Goal: Information Seeking & Learning: Compare options

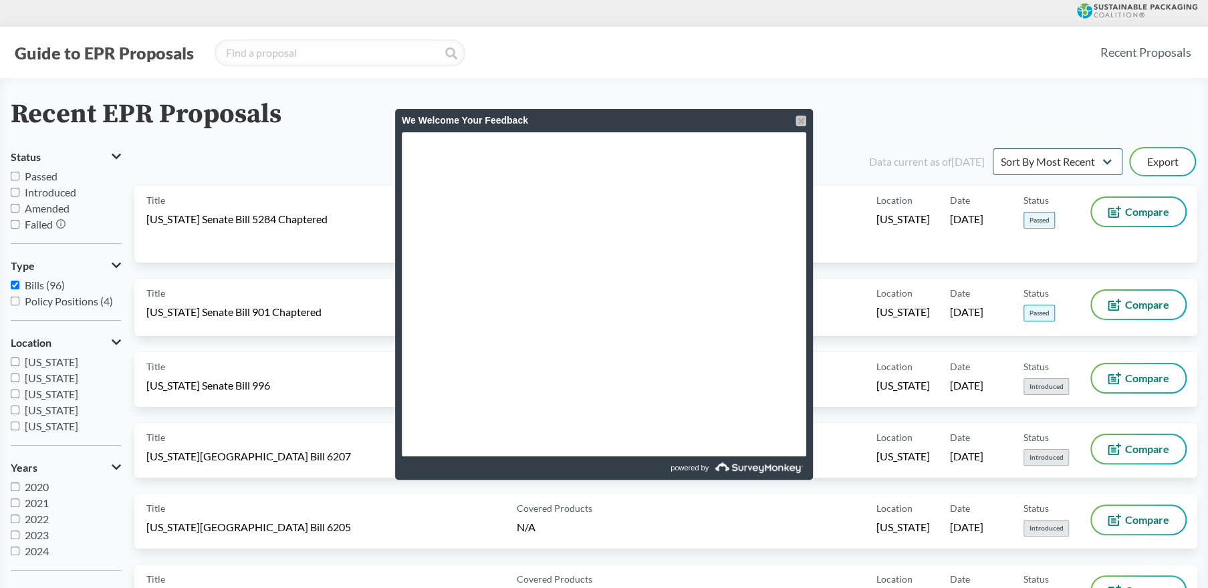
click at [804, 120] on div at bounding box center [801, 121] width 11 height 11
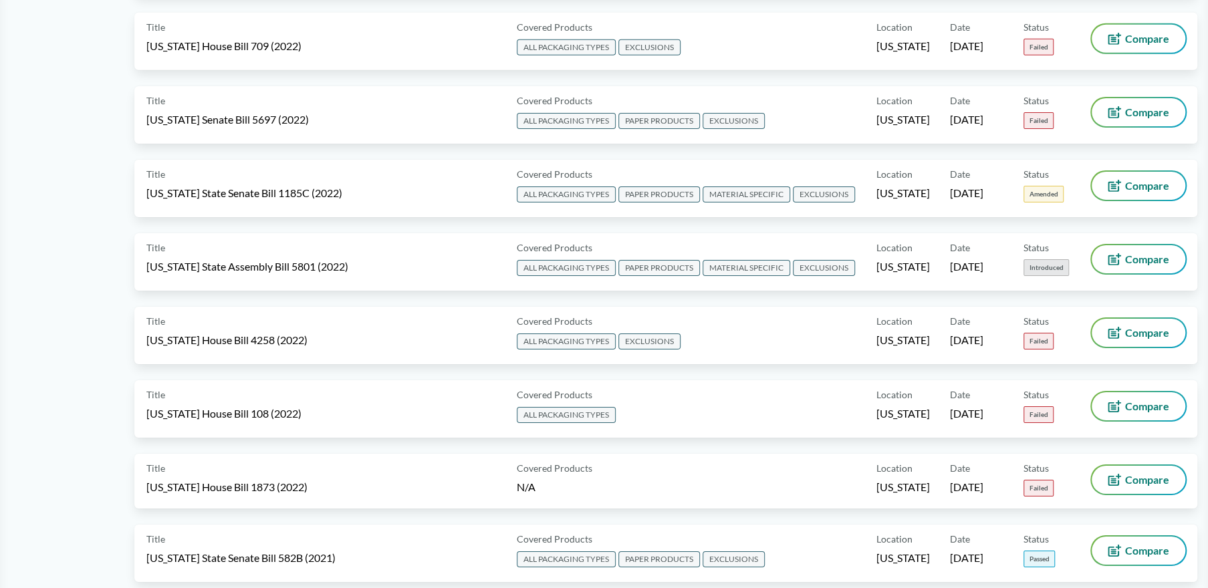
scroll to position [6705, 0]
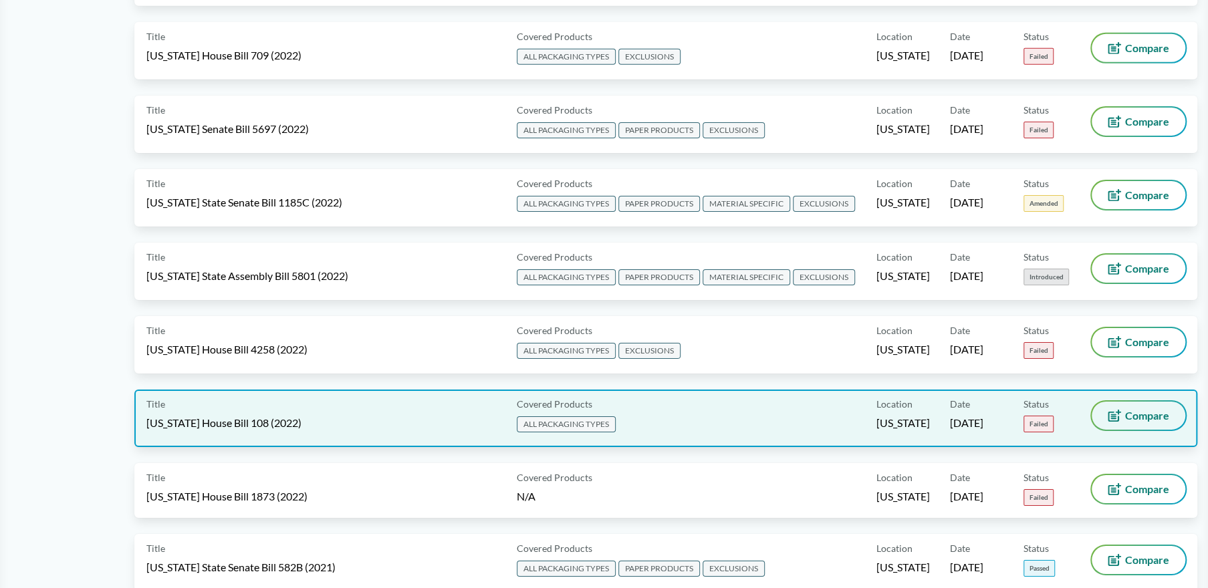
click at [1145, 430] on button "Compare" at bounding box center [1139, 416] width 94 height 28
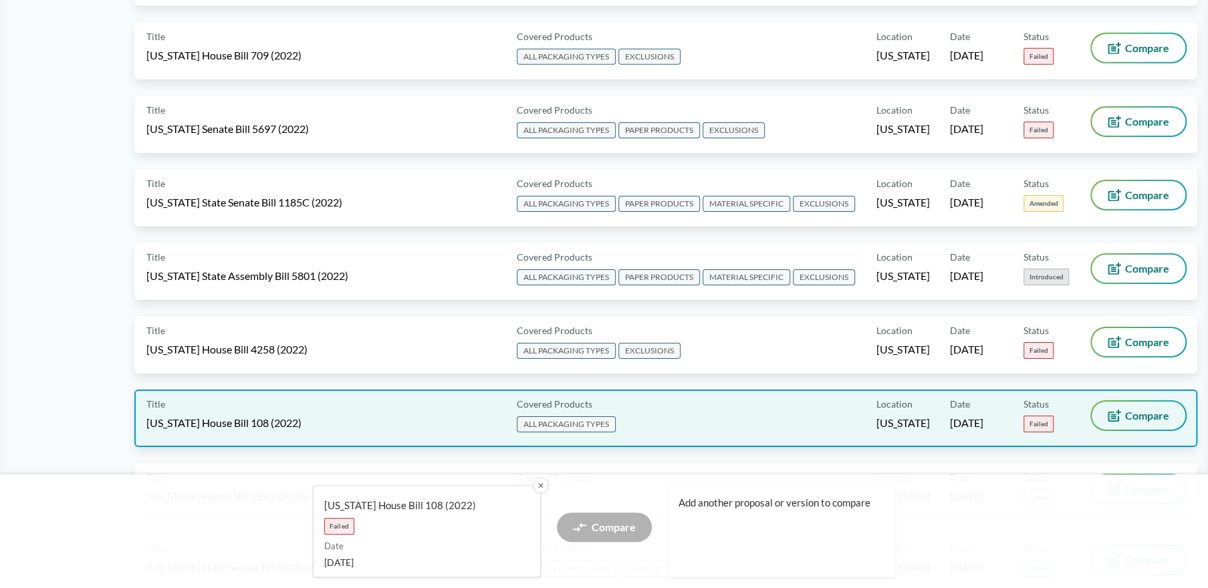
click at [1145, 430] on button "Compare" at bounding box center [1139, 416] width 94 height 28
